Goal: Find specific page/section: Find specific page/section

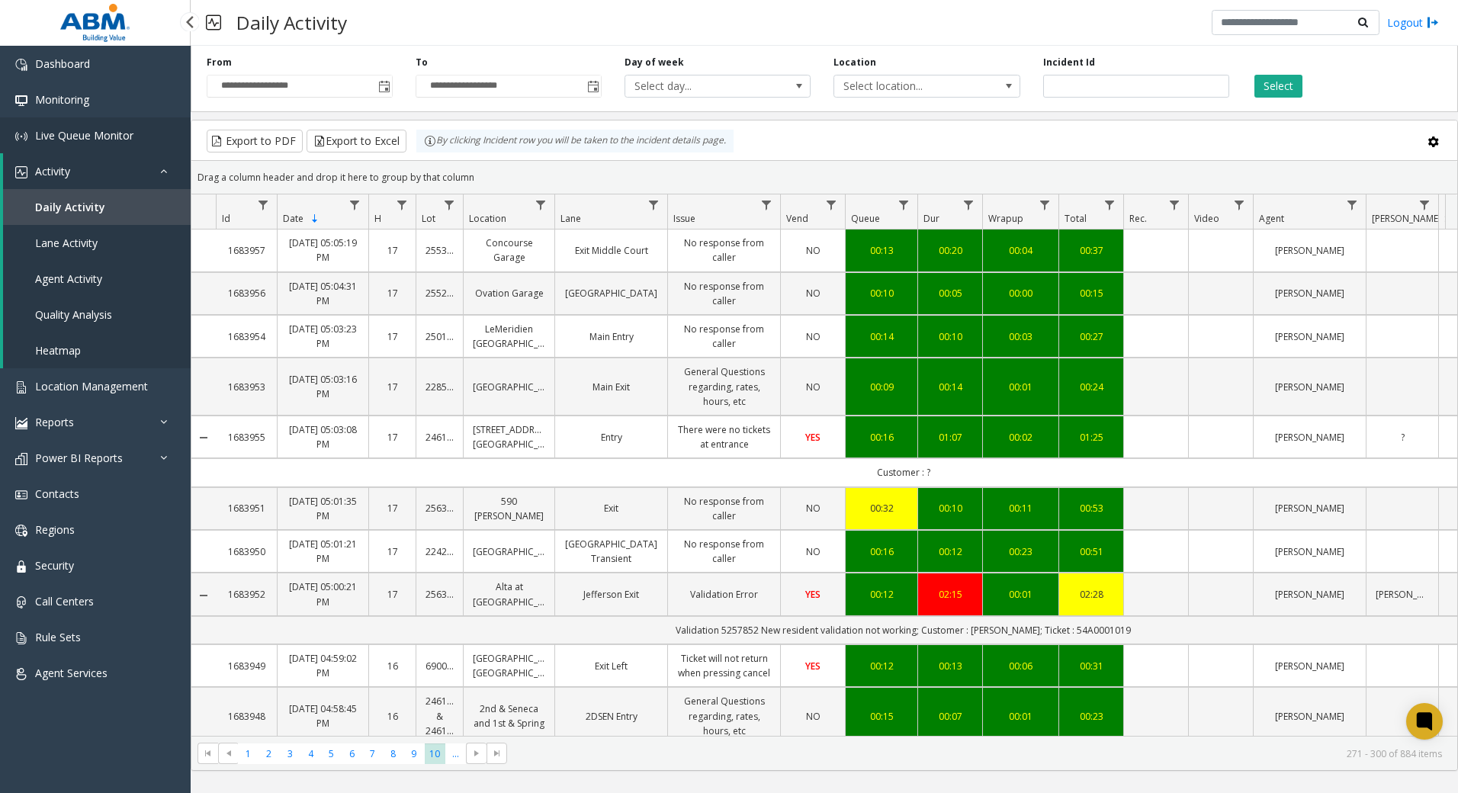
click at [69, 121] on link "Live Queue Monitor" at bounding box center [95, 135] width 191 height 36
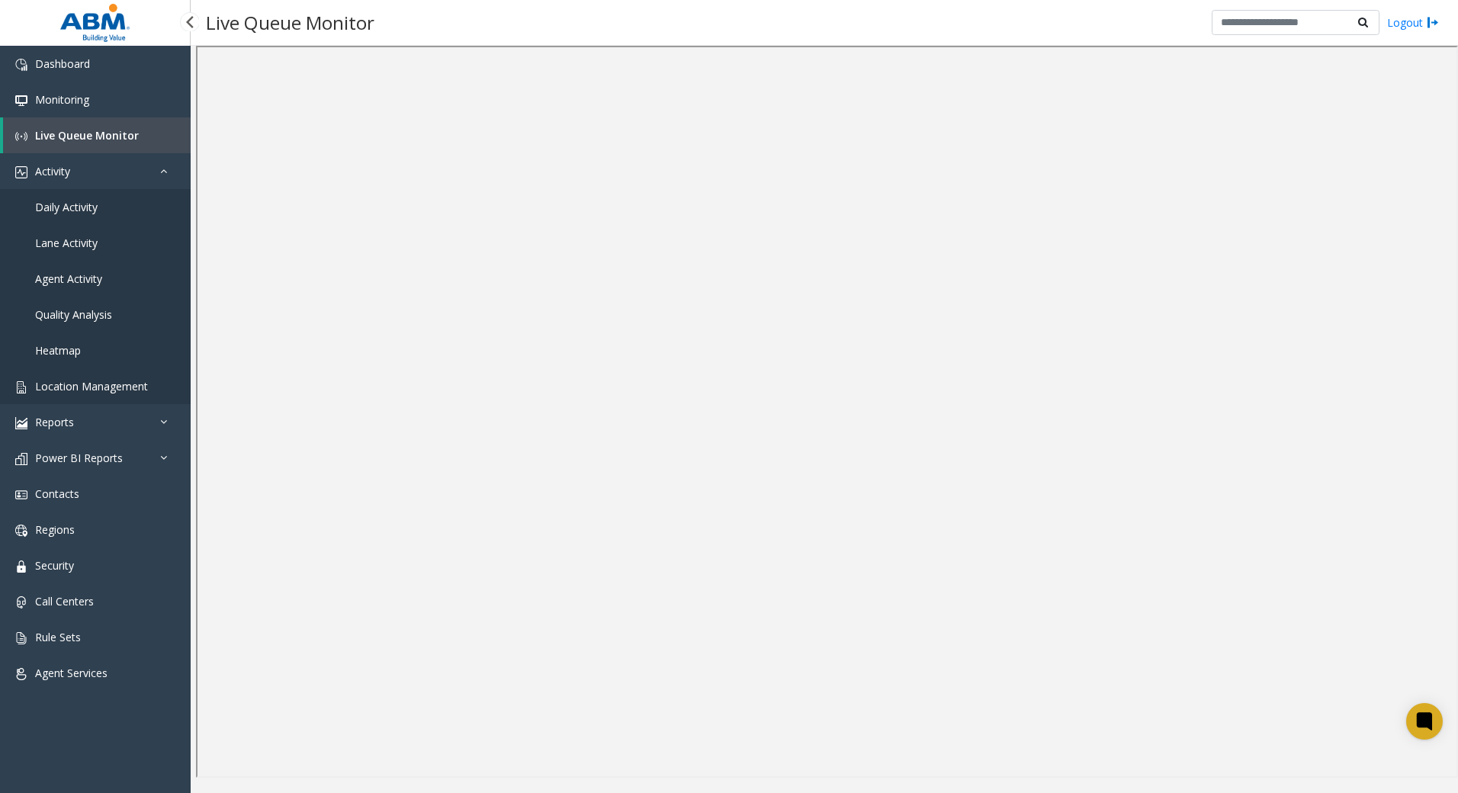
click at [91, 383] on span "Location Management" at bounding box center [91, 386] width 113 height 14
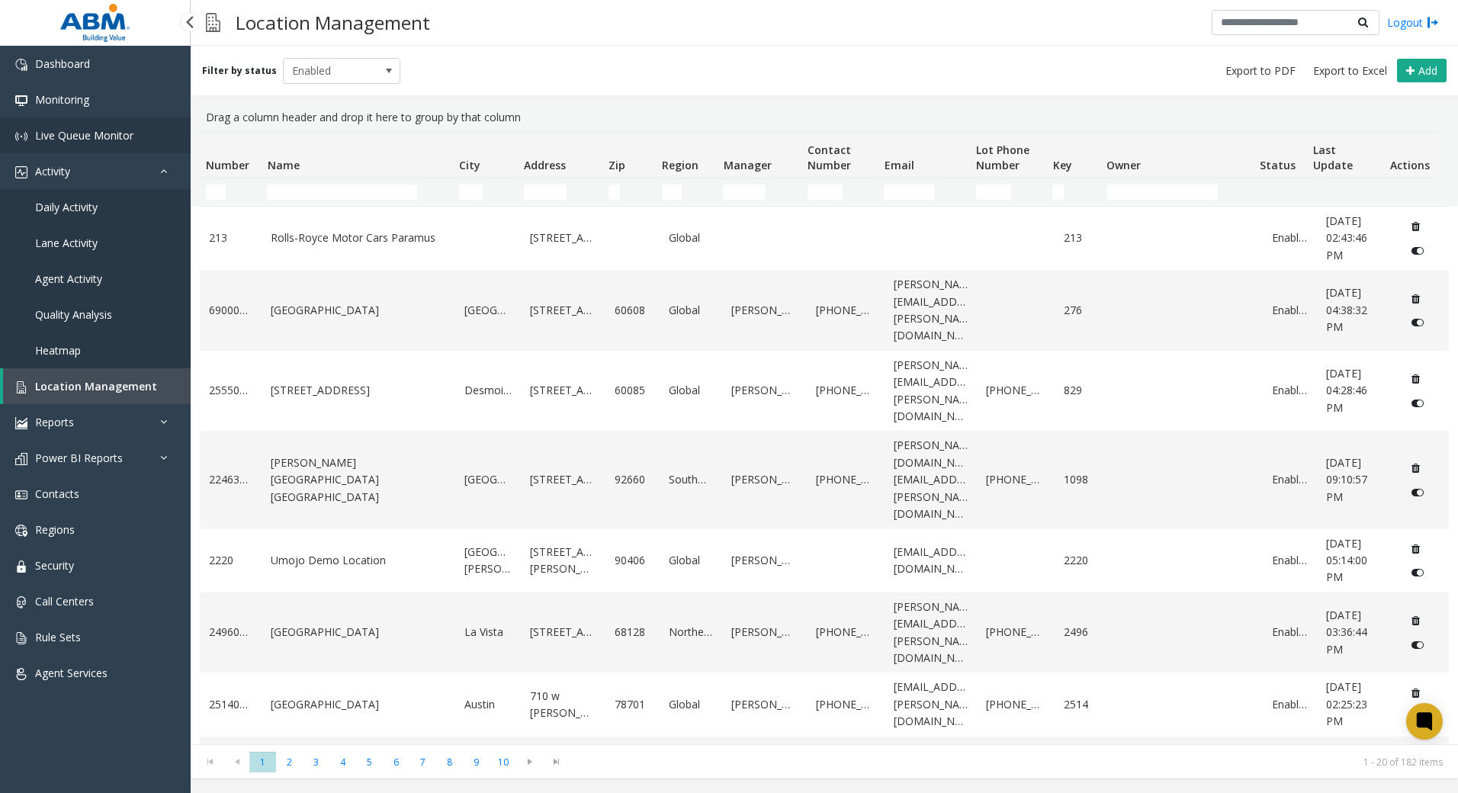
click at [79, 127] on link "Live Queue Monitor" at bounding box center [95, 135] width 191 height 36
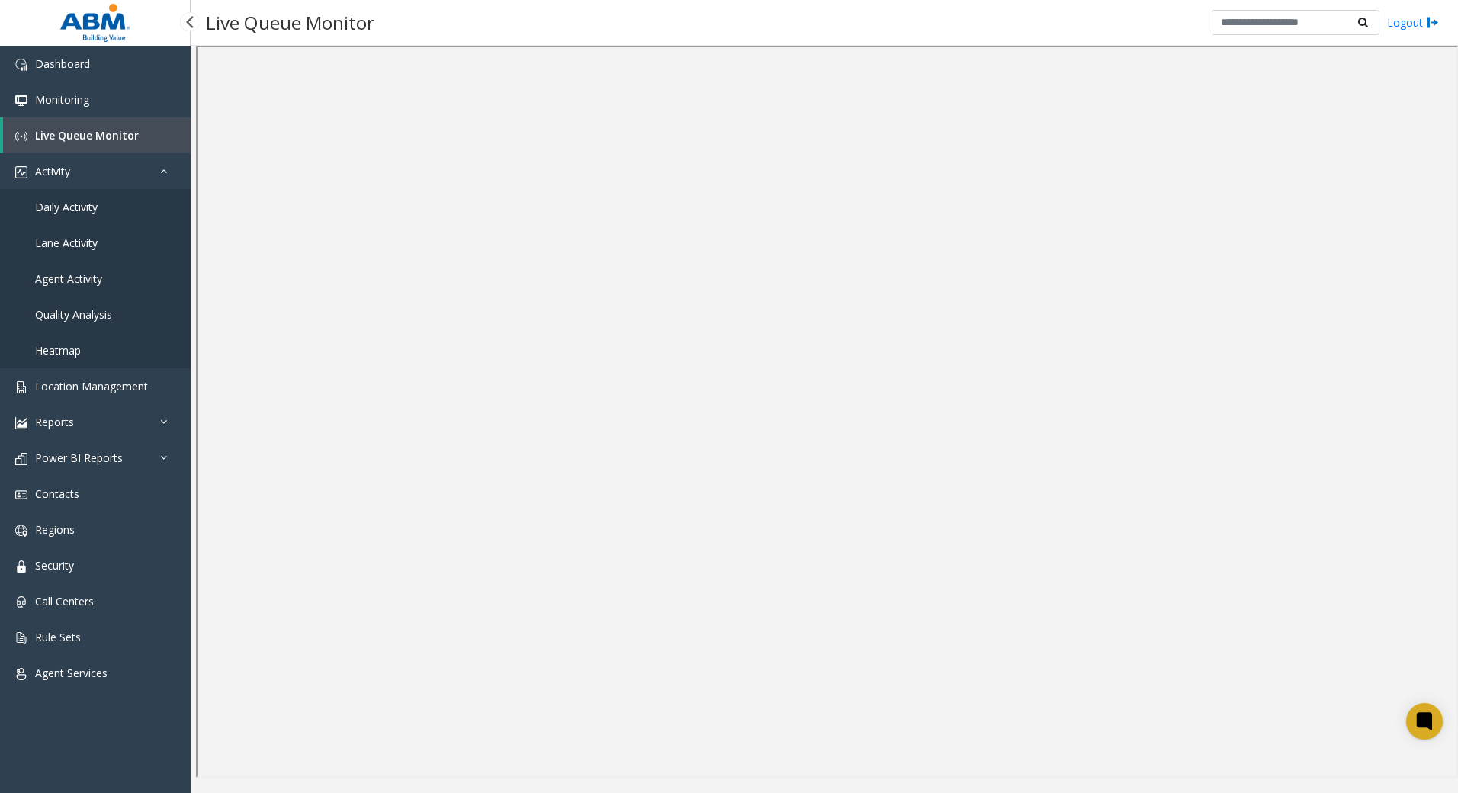
click at [56, 204] on span "Daily Activity" at bounding box center [66, 207] width 63 height 14
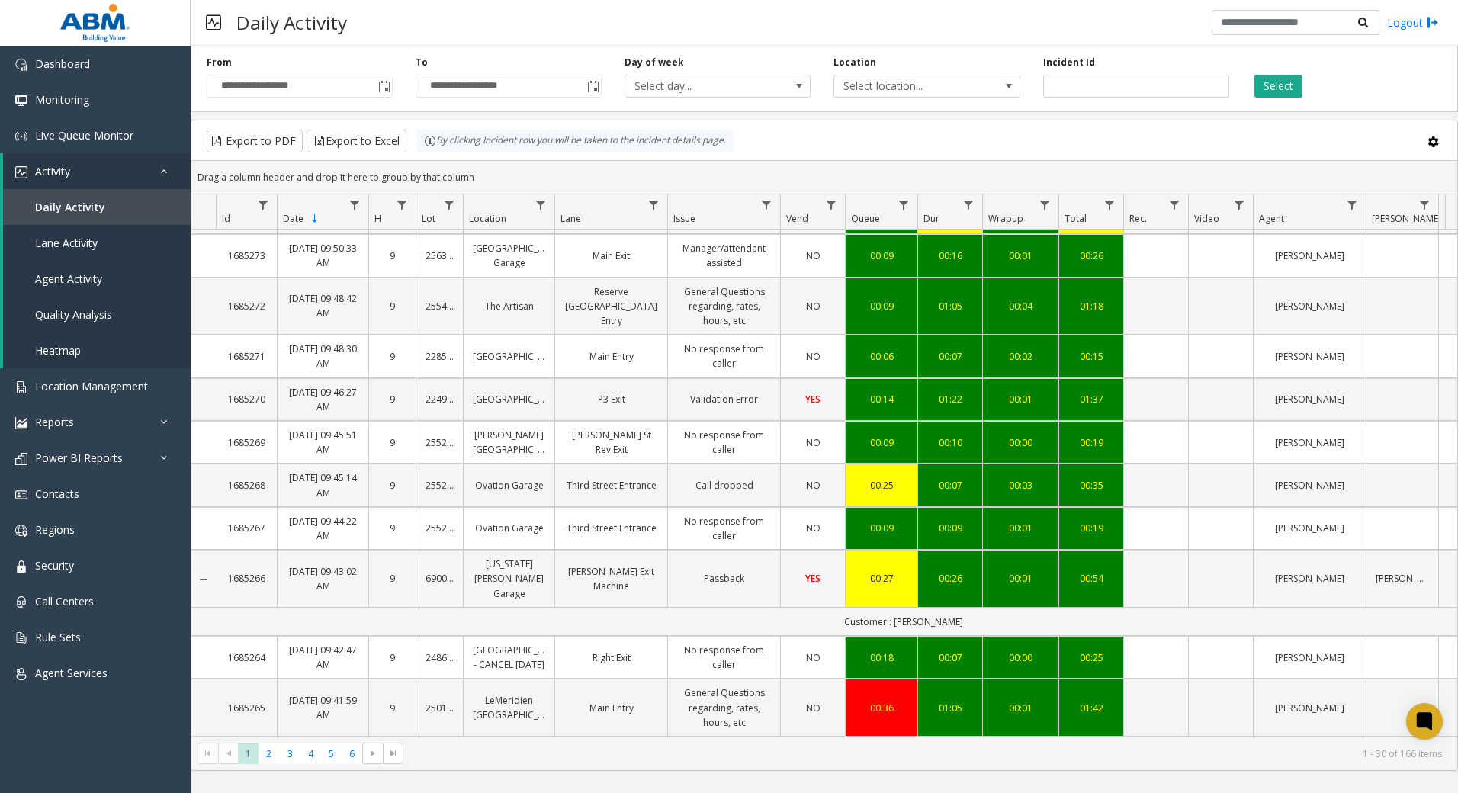
scroll to position [1099, 0]
drag, startPoint x: 1337, startPoint y: 126, endPoint x: 1314, endPoint y: 127, distance: 22.9
click at [1337, 124] on kendo-grid-toolbar "Export to PDF Export to Excel By clicking Incident row you will be taken to the…" at bounding box center [824, 140] width 1266 height 40
